Goal: Information Seeking & Learning: Learn about a topic

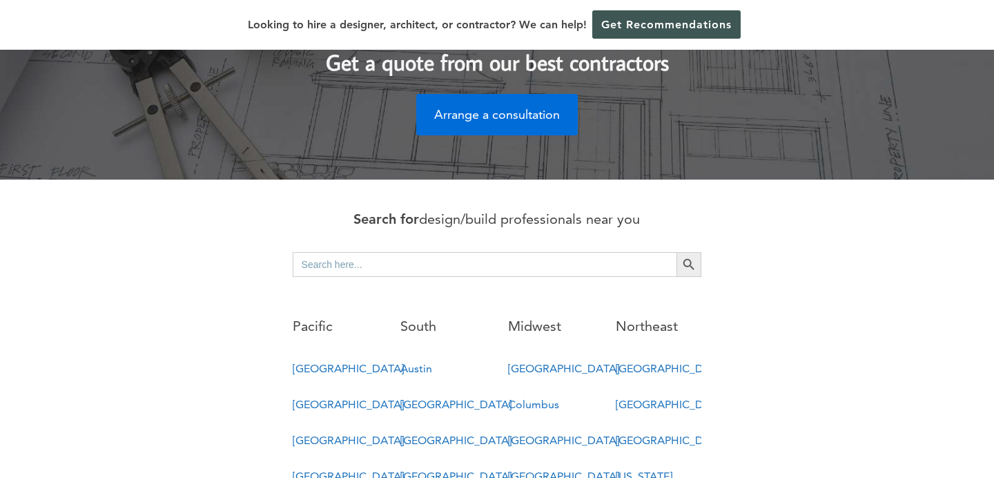
scroll to position [600, 0]
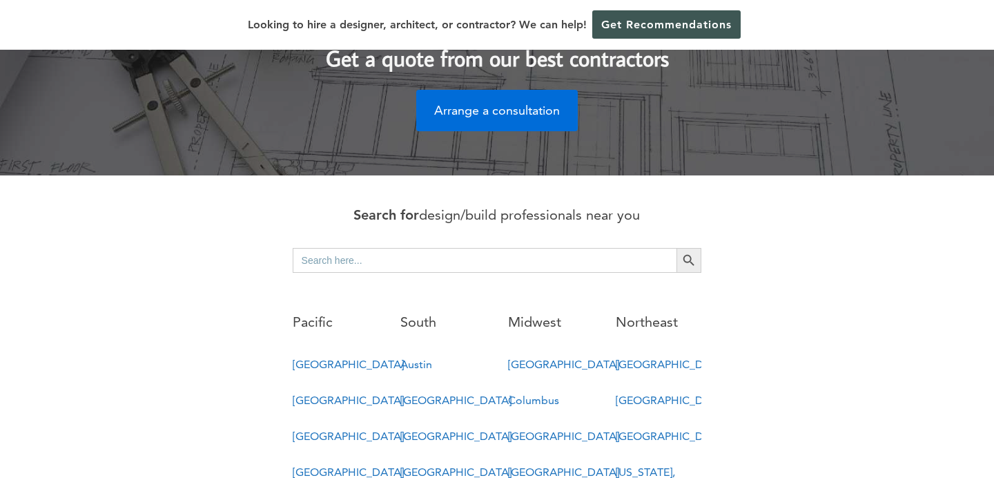
click at [375, 248] on input "Search for:" at bounding box center [485, 260] width 384 height 25
type input "fischer homes"
click at [676, 248] on button "Search Button" at bounding box center [688, 260] width 25 height 25
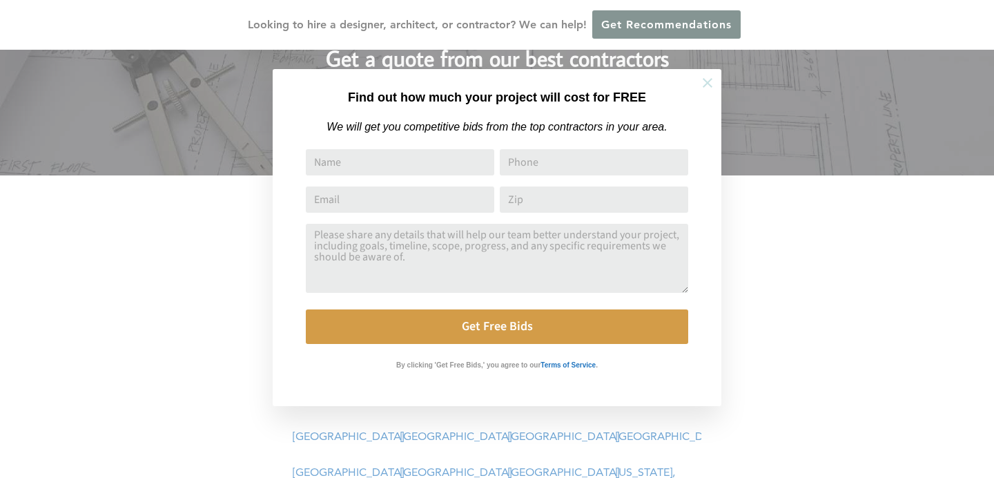
click at [715, 79] on button at bounding box center [707, 83] width 48 height 48
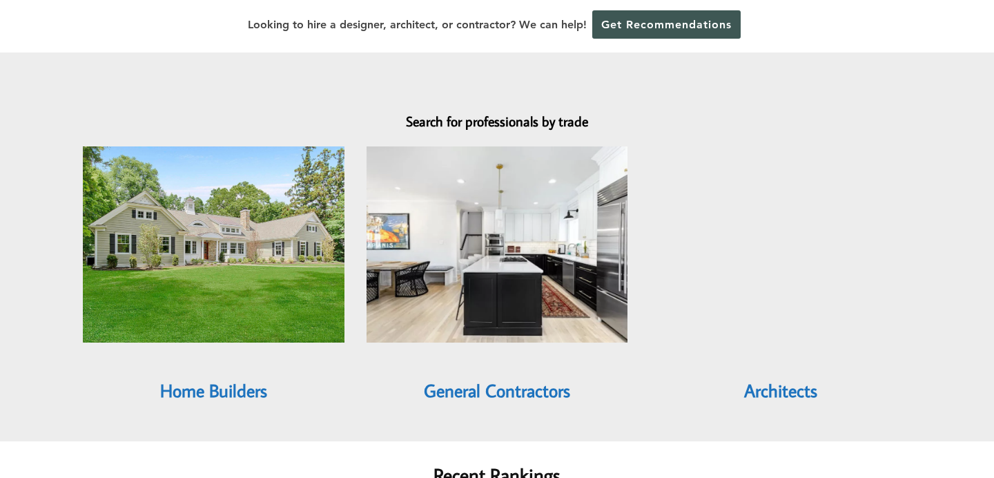
scroll to position [1181, 0]
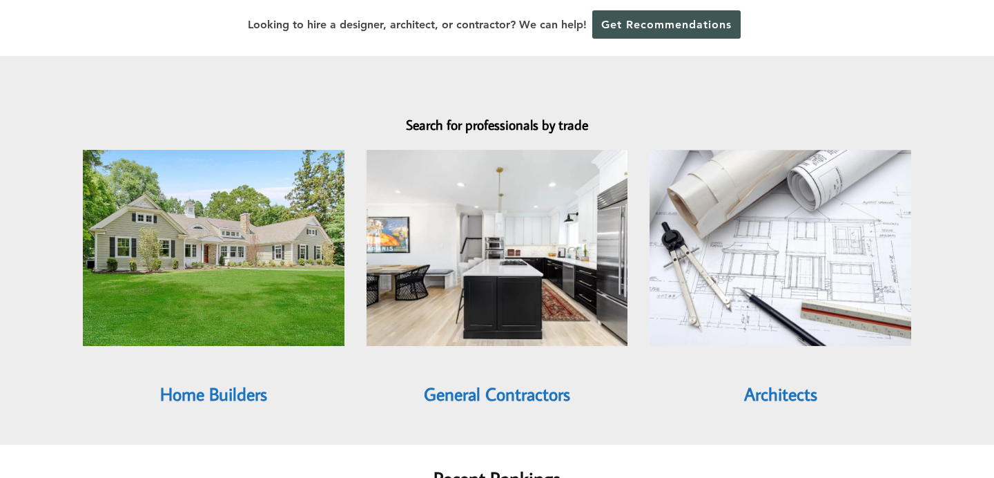
click at [210, 382] on link "Home Builders" at bounding box center [213, 393] width 107 height 23
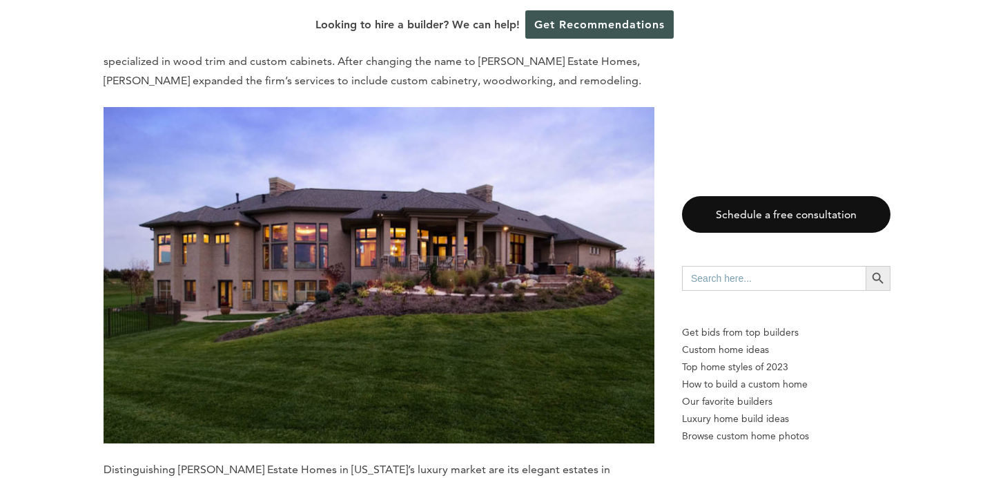
scroll to position [11752, 0]
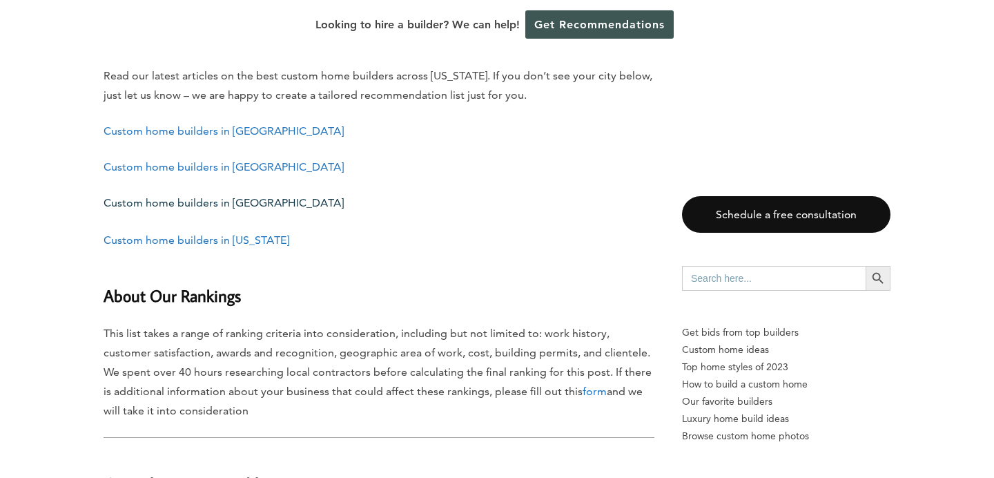
scroll to position [12617, 0]
